Goal: Information Seeking & Learning: Learn about a topic

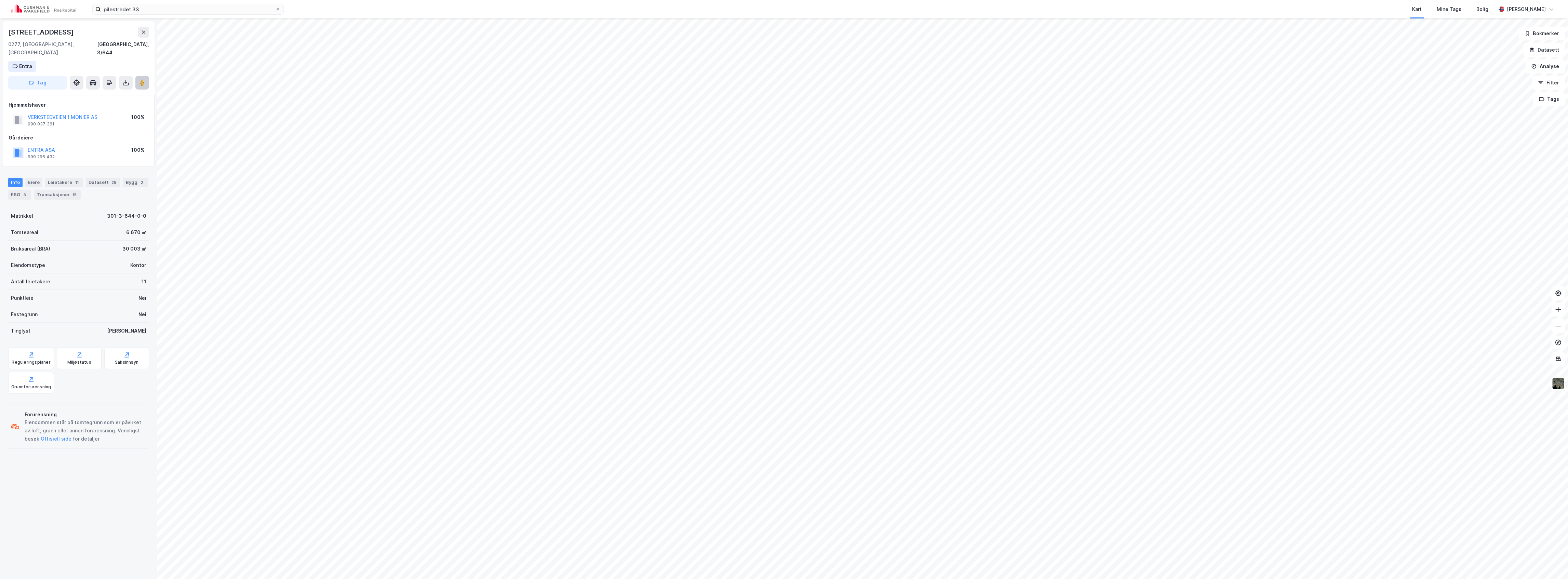
click at [142, 79] on image at bounding box center [141, 83] width 4 height 7
click at [153, 10] on input "pilestredet 33" at bounding box center [188, 9] width 174 height 10
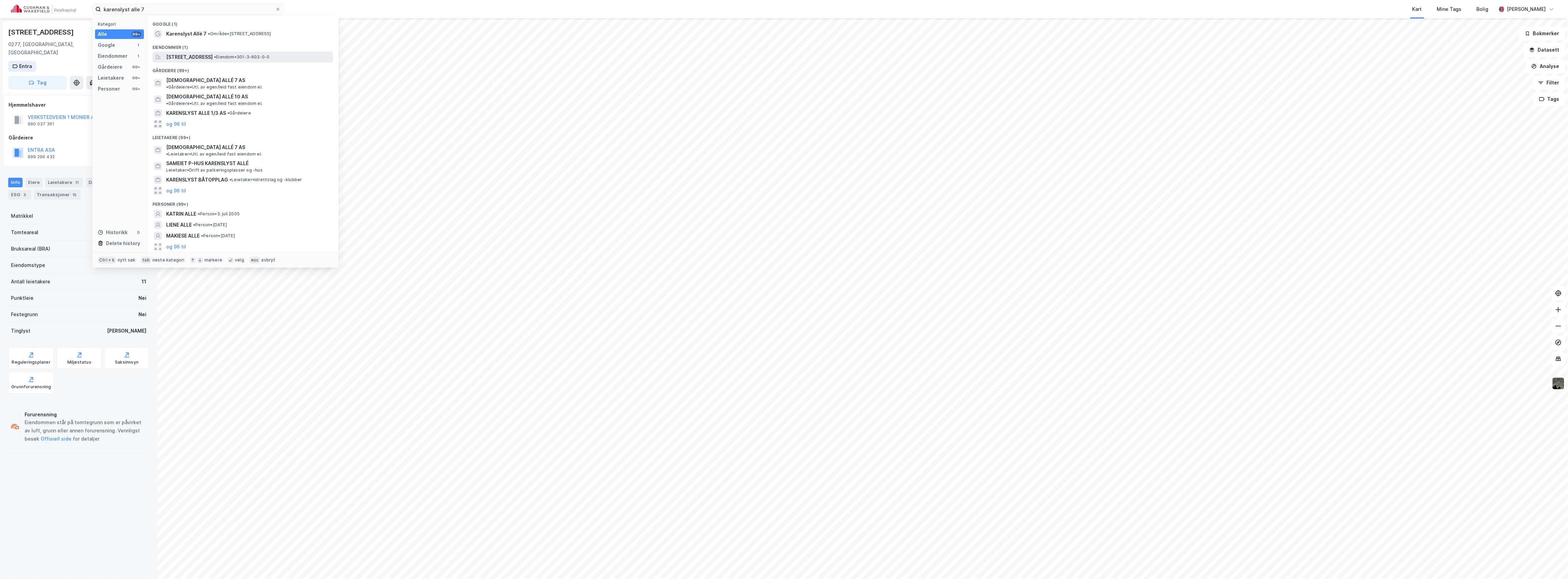
click at [192, 52] on div "[STREET_ADDRESS] • Eiendom • 301-3-603-0-0" at bounding box center [243, 57] width 181 height 11
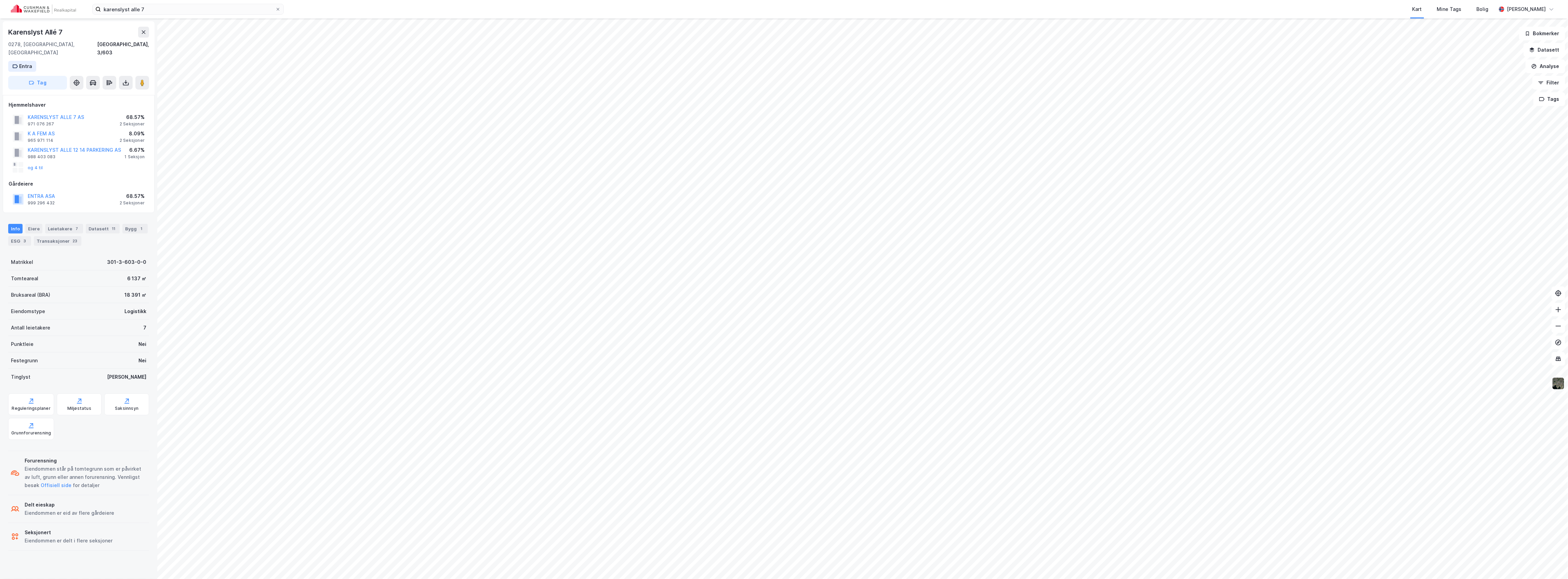
click at [1560, 383] on img at bounding box center [1558, 383] width 13 height 13
click at [1491, 234] on div "Flyfoto" at bounding box center [1492, 233] width 17 height 8
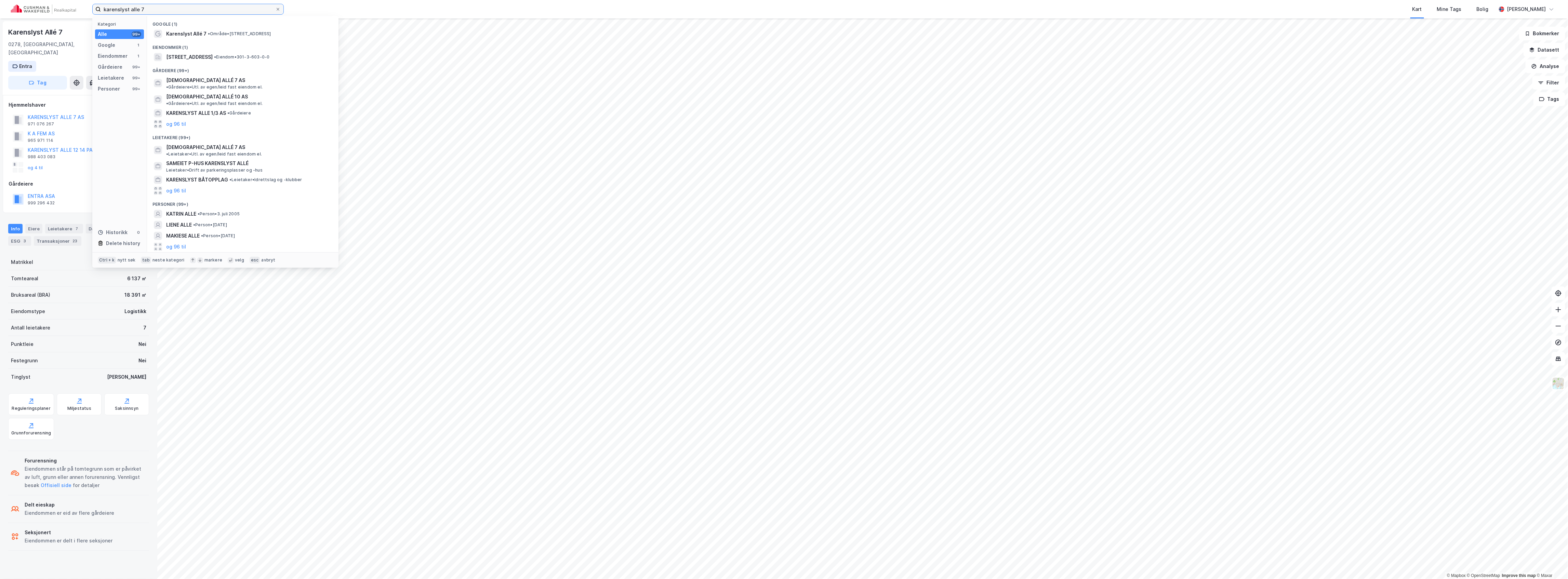
click at [147, 8] on input "karenslyst alle 7" at bounding box center [188, 9] width 174 height 10
click at [209, 54] on span "[STREET_ADDRESS]" at bounding box center [248, 57] width 164 height 8
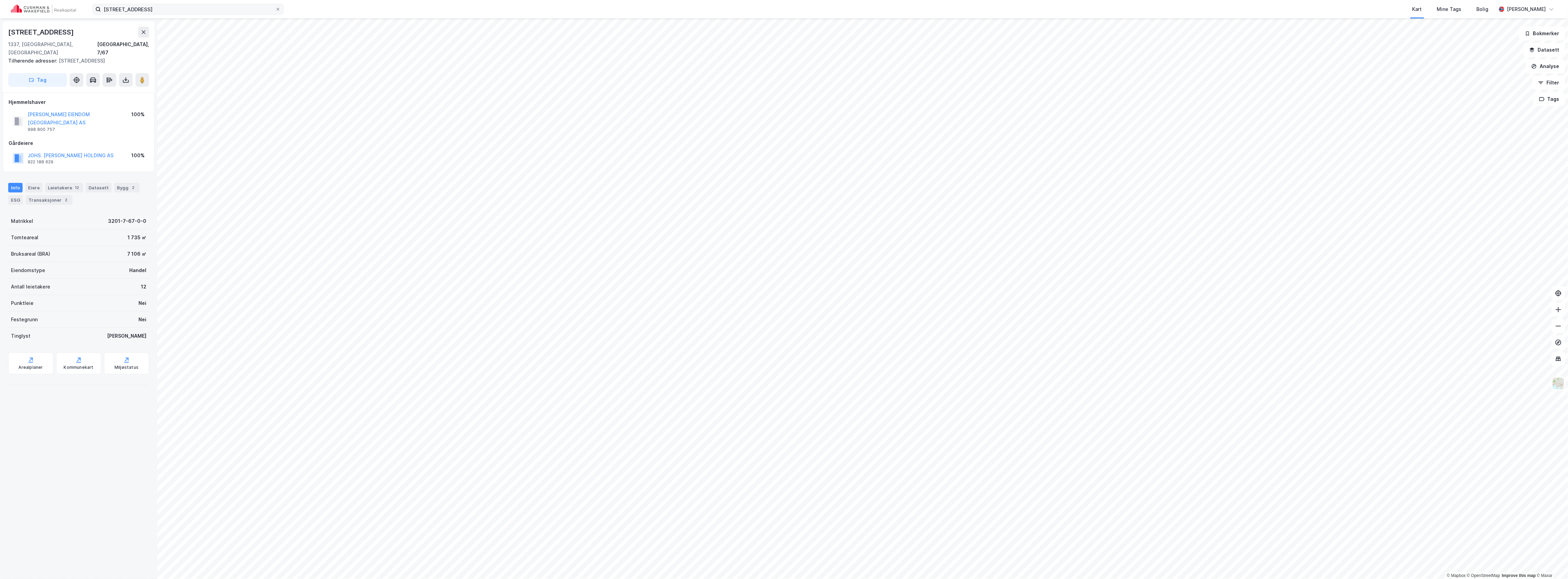
click at [204, 3] on label "[STREET_ADDRESS]" at bounding box center [188, 8] width 192 height 11
click at [204, 4] on input "[STREET_ADDRESS]" at bounding box center [188, 9] width 174 height 10
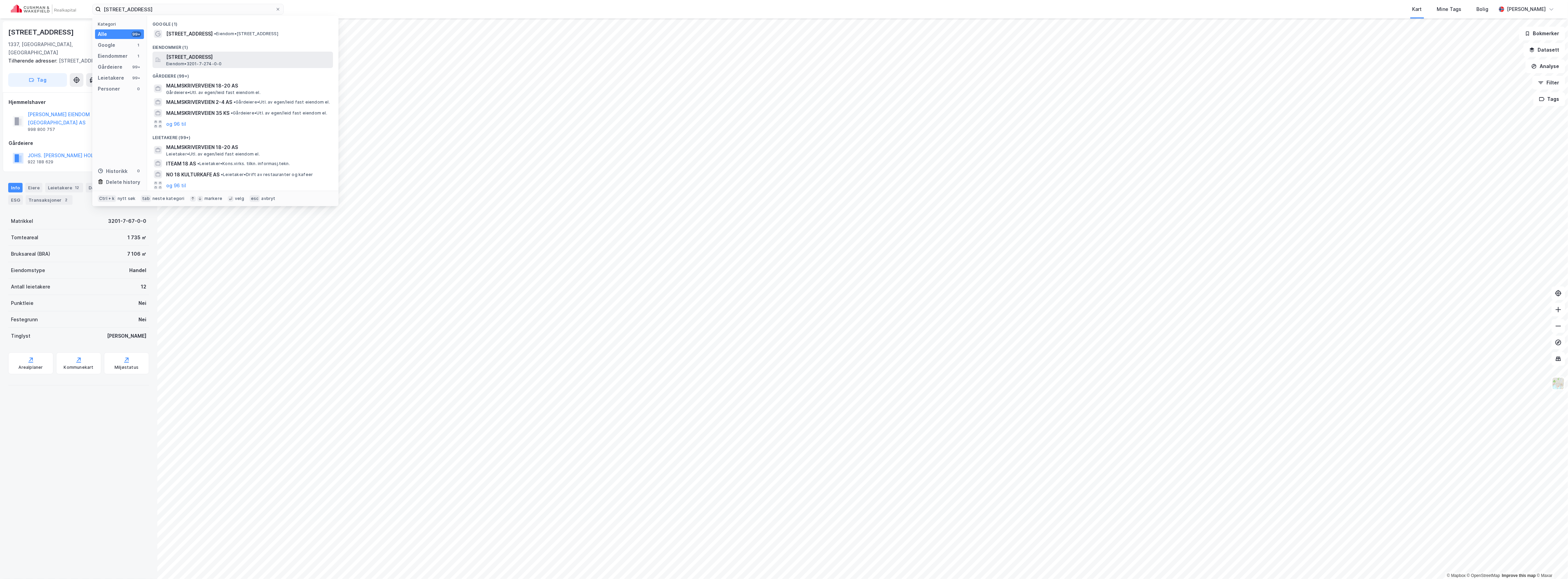
click at [201, 59] on span "[STREET_ADDRESS]" at bounding box center [248, 57] width 164 height 8
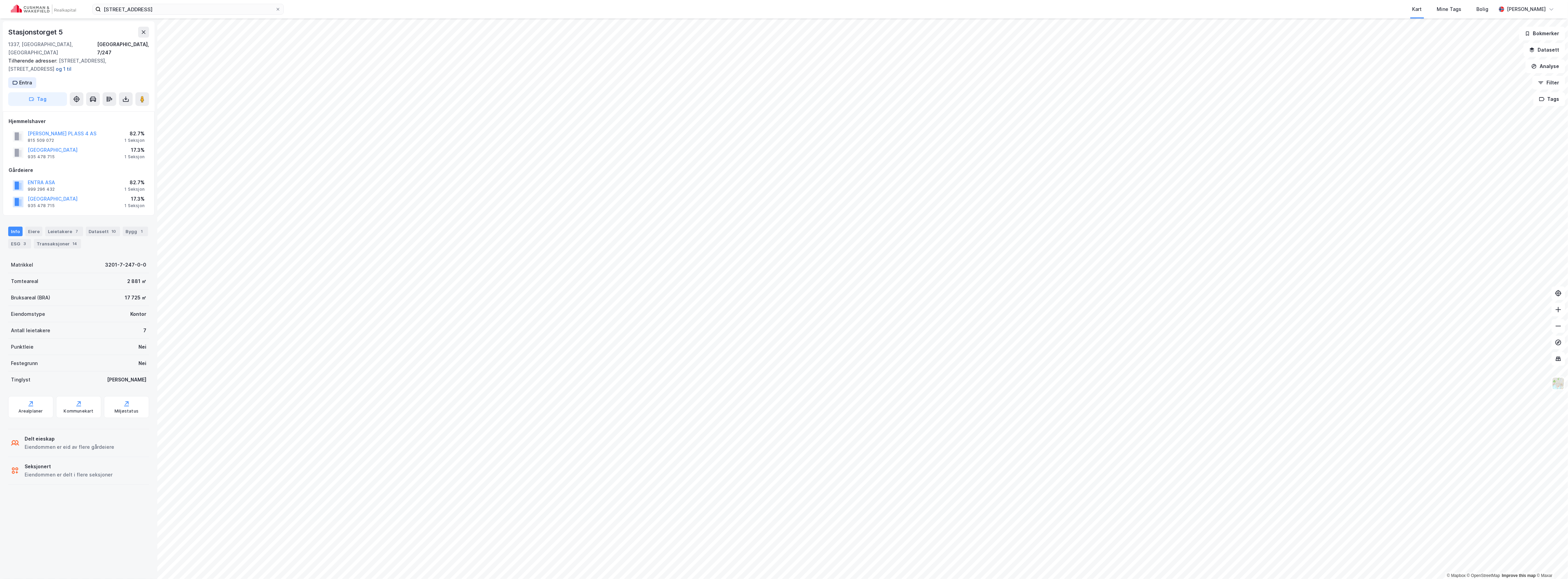
click at [0, 0] on button "og 1 til" at bounding box center [0, 0] width 0 height 0
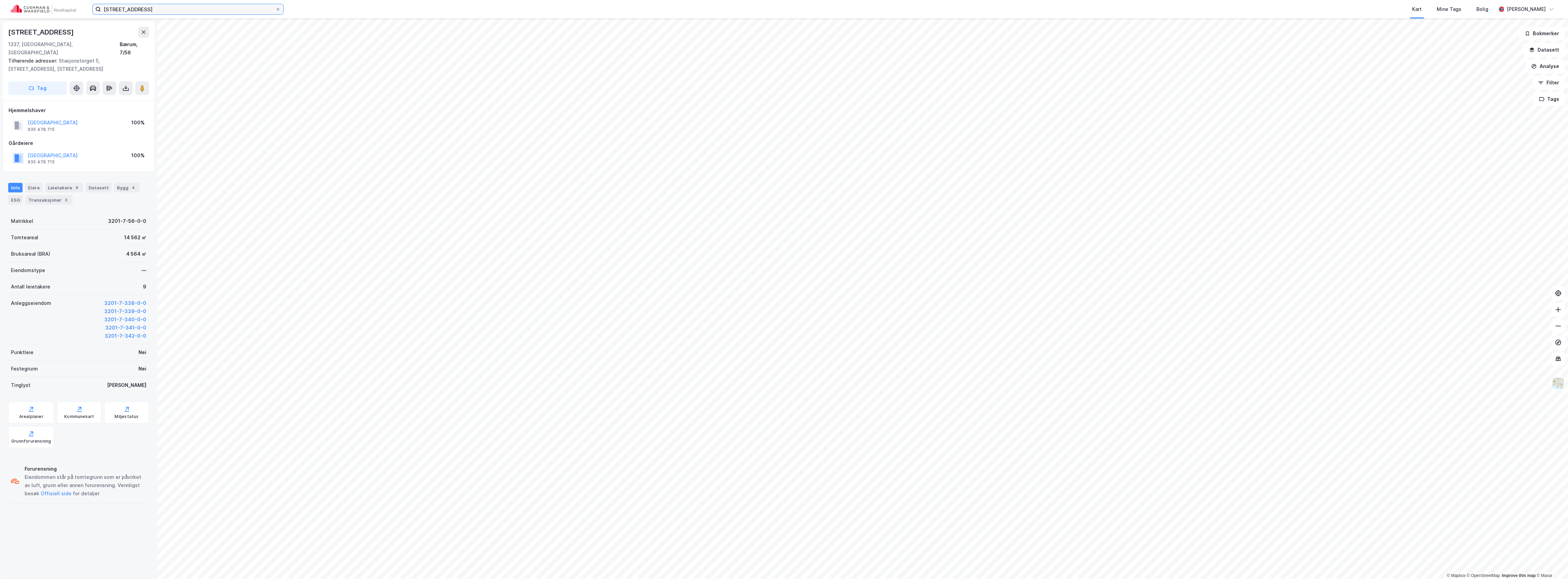
click at [168, 11] on input "[STREET_ADDRESS]" at bounding box center [188, 9] width 174 height 10
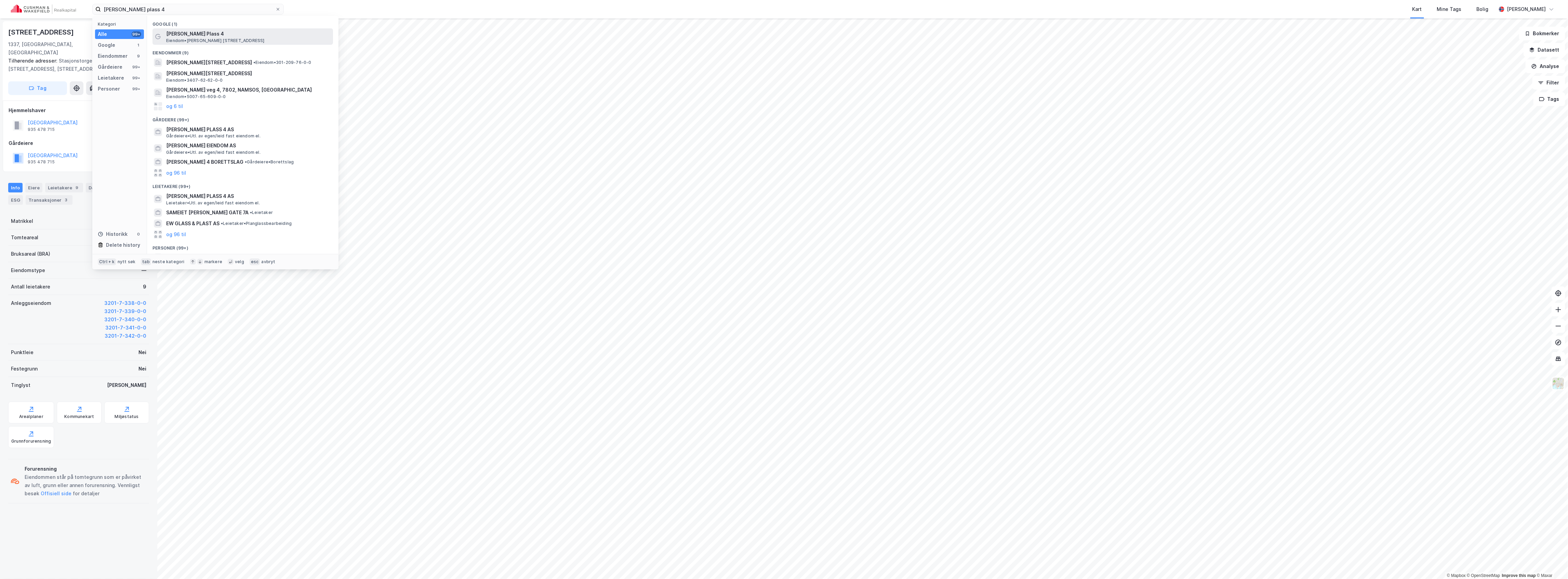
click at [203, 35] on span "[PERSON_NAME] Plass 4" at bounding box center [248, 34] width 164 height 8
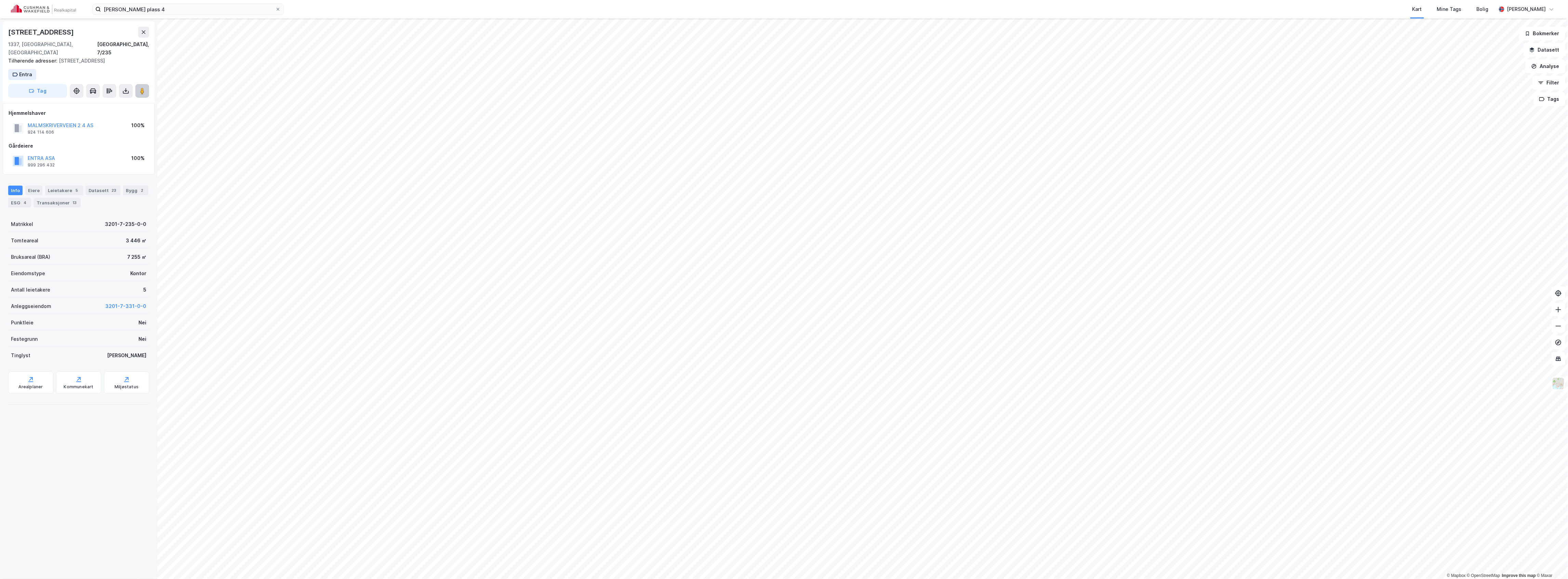
click at [146, 88] on icon at bounding box center [142, 91] width 7 height 7
click at [149, 16] on div "[PERSON_NAME] plass 4 Kart Mine Tags Bolig [PERSON_NAME]" at bounding box center [784, 9] width 1568 height 18
click at [152, 7] on input "[PERSON_NAME] plass 4" at bounding box center [188, 9] width 174 height 10
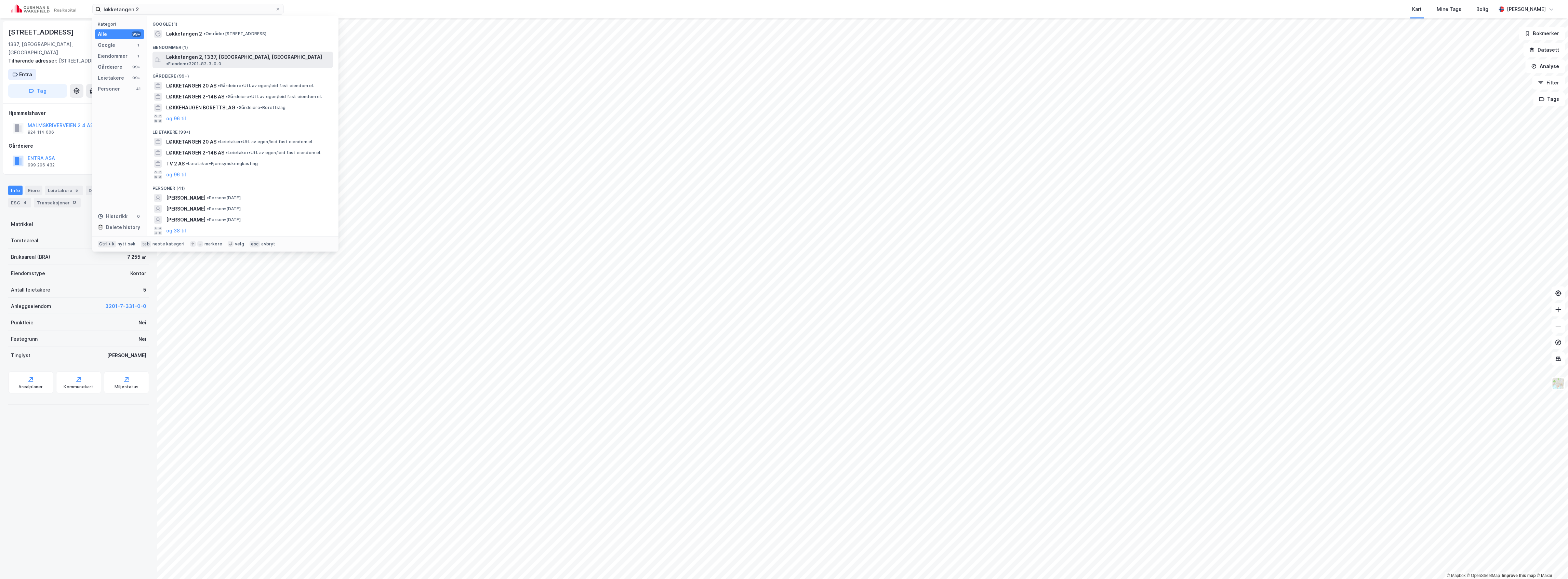
click at [201, 56] on span "Løkketangen 2, 1337, [GEOGRAPHIC_DATA], [GEOGRAPHIC_DATA]" at bounding box center [244, 57] width 156 height 8
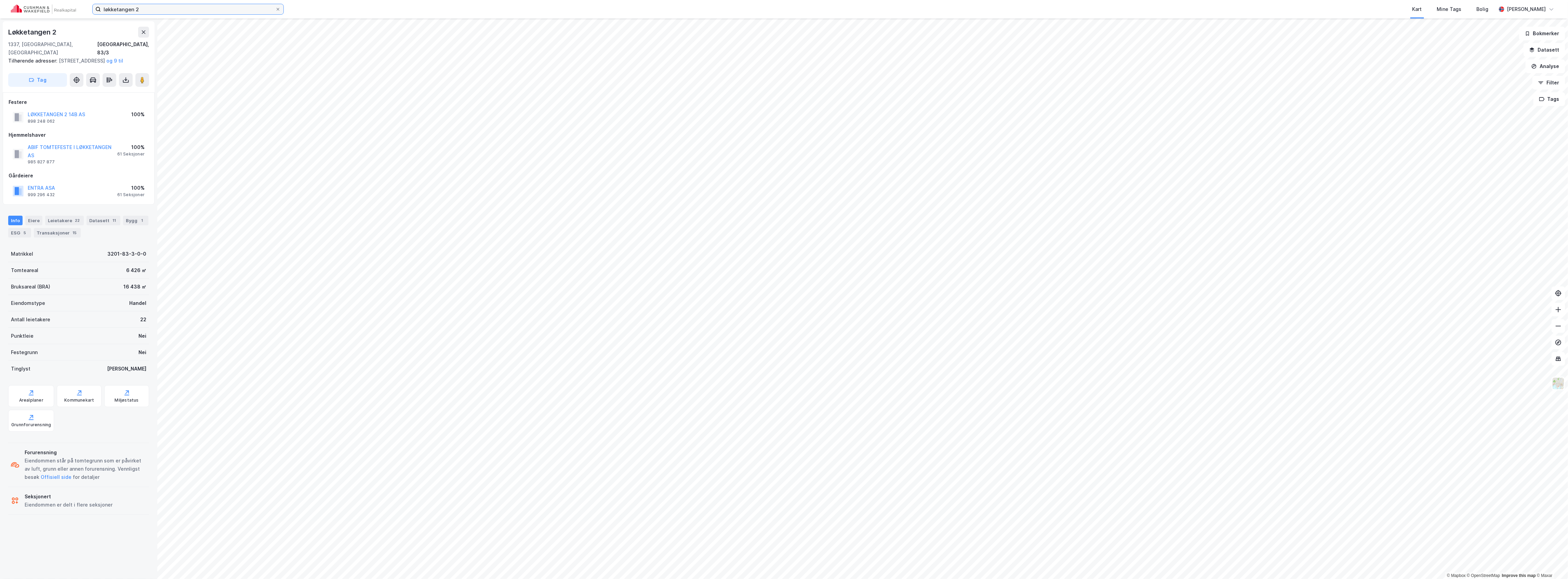
click at [133, 8] on input "løkketangen 2" at bounding box center [188, 9] width 174 height 10
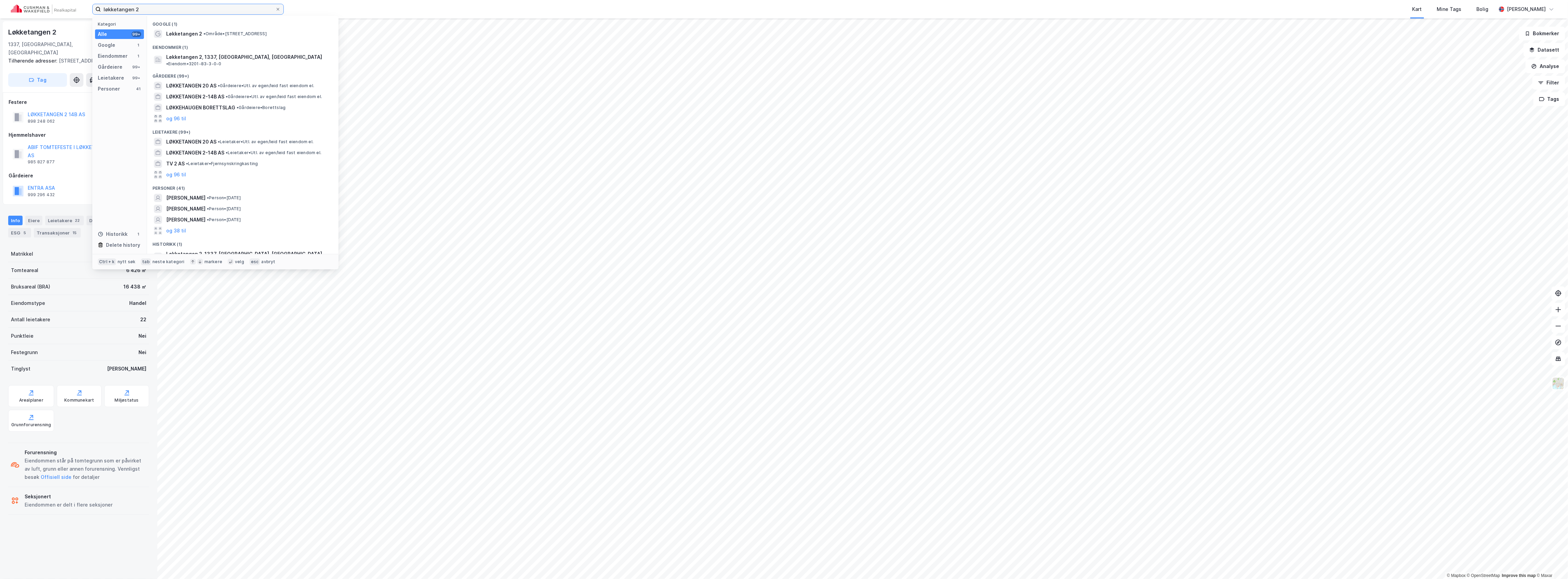
click at [133, 8] on input "løkketangen 2" at bounding box center [188, 9] width 174 height 10
click at [211, 54] on span "[STREET_ADDRESS]" at bounding box center [189, 57] width 47 height 8
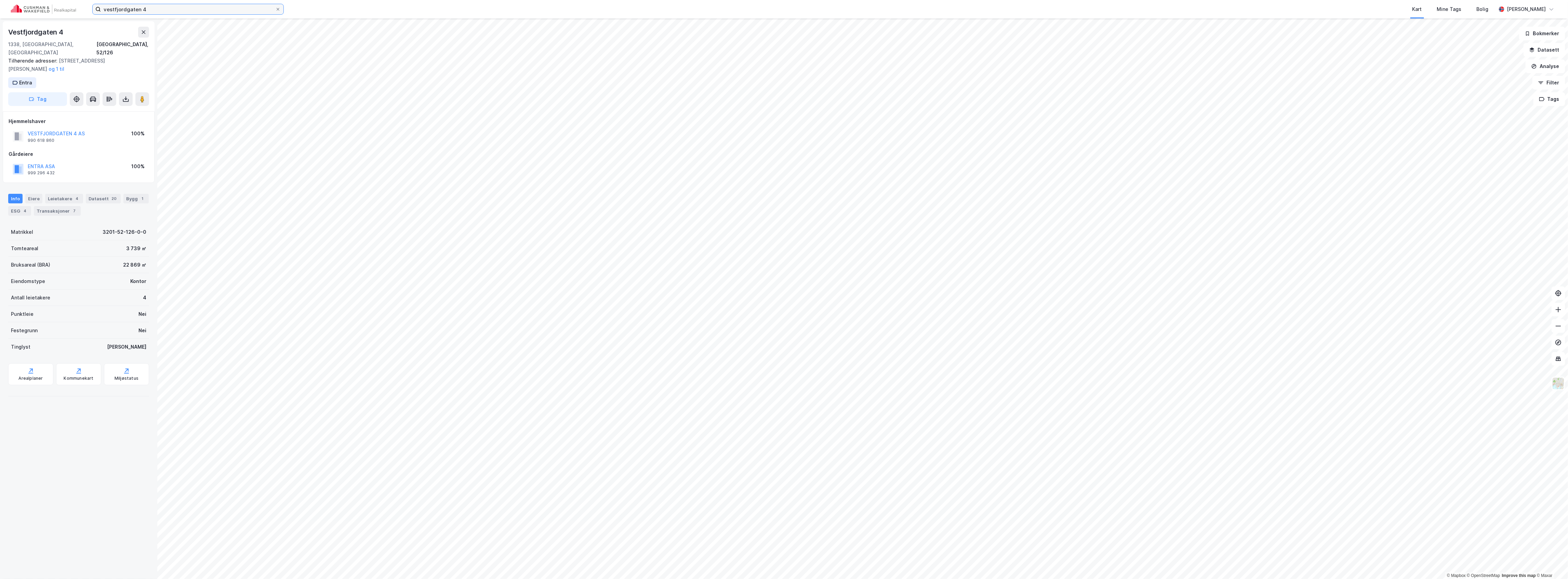
click at [170, 7] on input "vestfjordgaten 4" at bounding box center [188, 9] width 174 height 10
type input "grensesvingen 7"
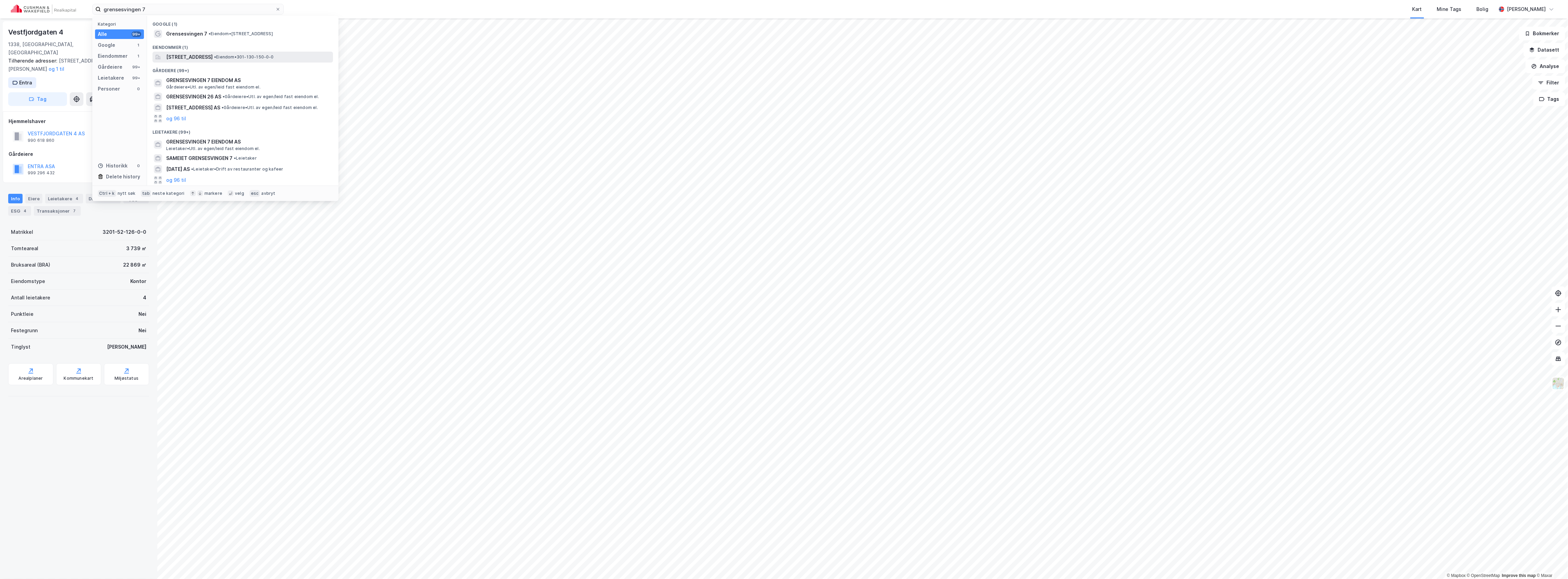
click at [191, 55] on span "[STREET_ADDRESS]" at bounding box center [189, 57] width 47 height 8
